Goal: Information Seeking & Learning: Learn about a topic

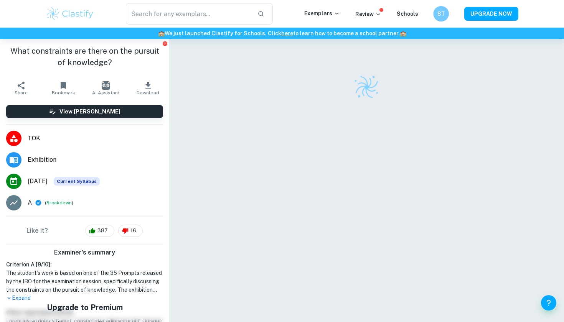
click at [440, 0] on div "​ Exemplars Review Schools ST UPGRADE NOW" at bounding box center [282, 14] width 564 height 28
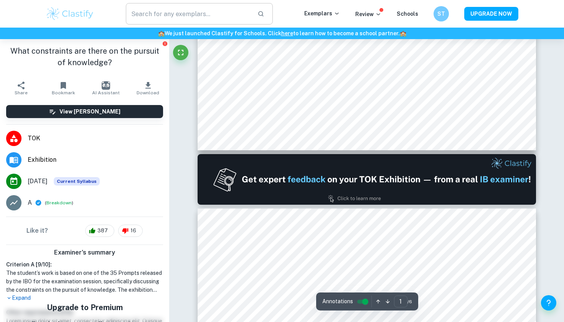
scroll to position [317, 0]
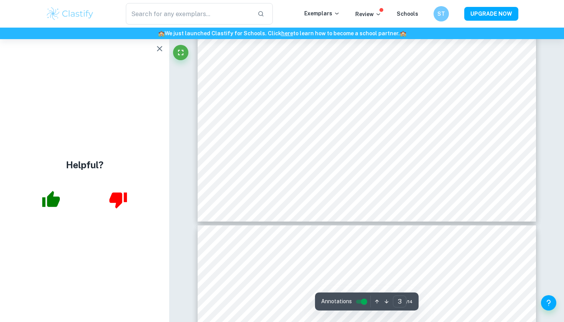
scroll to position [1377, 0]
click at [161, 50] on icon "button" at bounding box center [159, 48] width 5 height 5
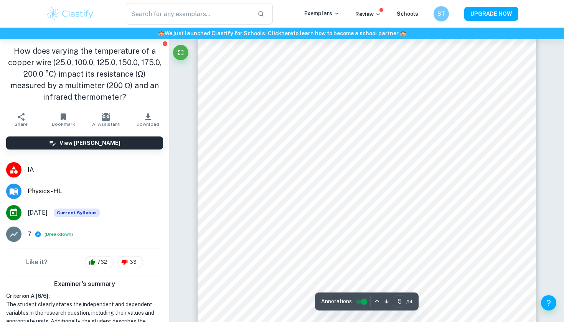
scroll to position [2035, 0]
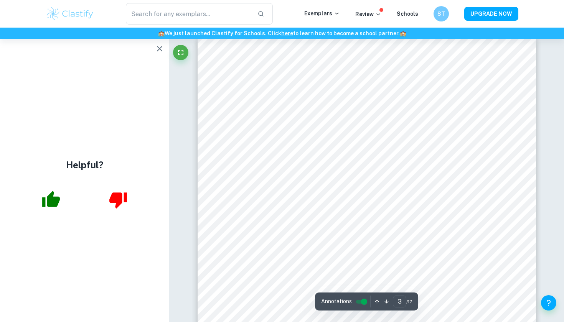
scroll to position [1092, 0]
click at [163, 48] on icon "button" at bounding box center [159, 48] width 9 height 9
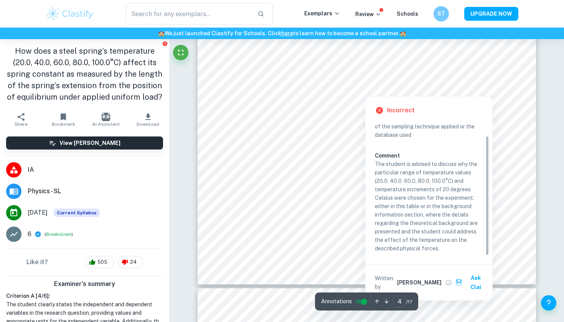
scroll to position [16, 0]
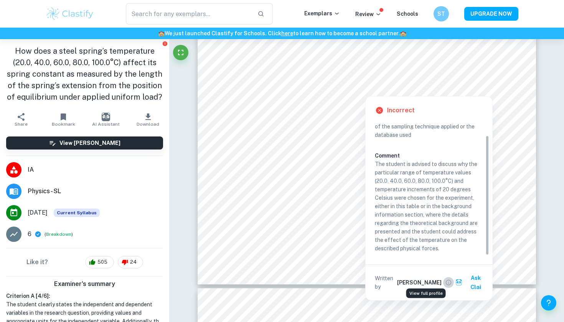
click at [445, 279] on icon "View full profile" at bounding box center [448, 282] width 7 height 7
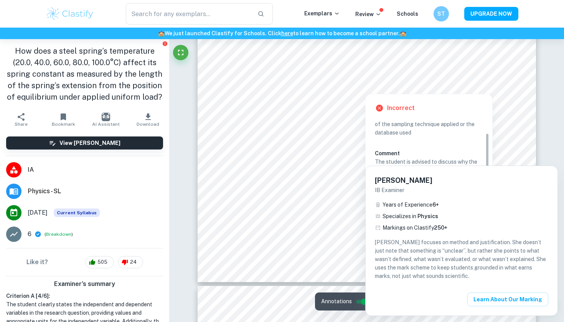
scroll to position [1797, 0]
click at [341, 260] on div at bounding box center [282, 161] width 564 height 322
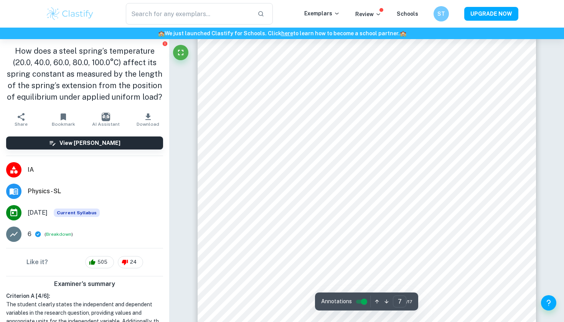
scroll to position [3019, 0]
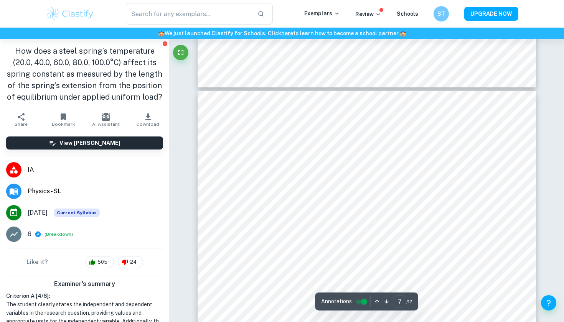
type input "6"
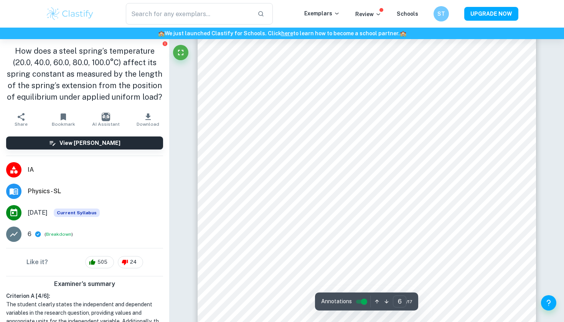
scroll to position [2618, 0]
